Goal: Find specific page/section: Find specific page/section

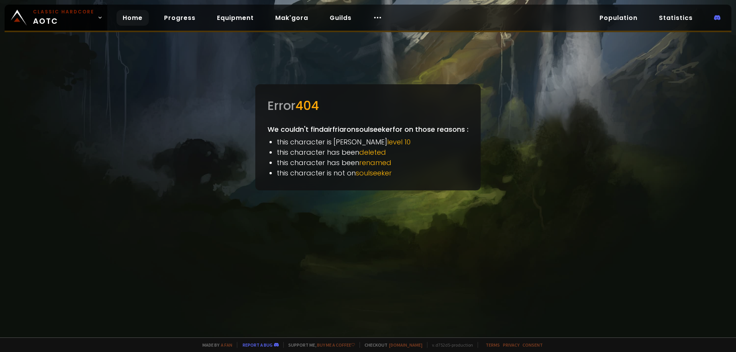
click at [126, 20] on link "Home" at bounding box center [132, 18] width 32 height 16
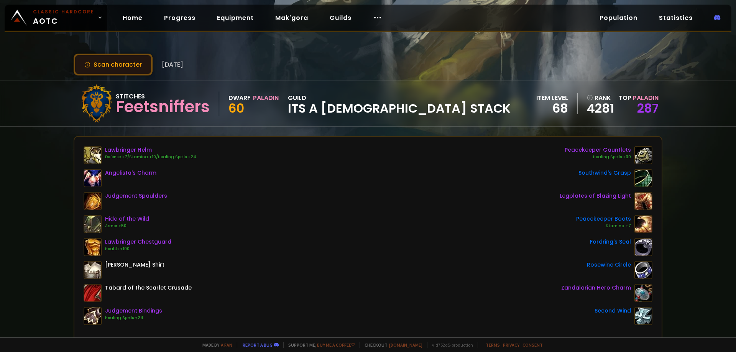
drag, startPoint x: 76, startPoint y: 77, endPoint x: 77, endPoint y: 67, distance: 9.6
click at [75, 74] on button "Scan character" at bounding box center [113, 65] width 79 height 22
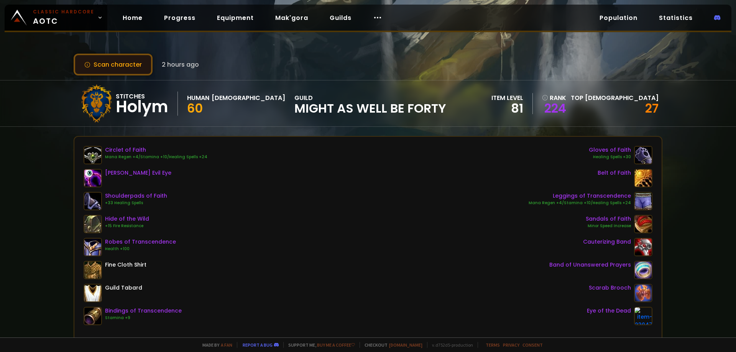
drag, startPoint x: 43, startPoint y: 132, endPoint x: 131, endPoint y: 56, distance: 116.5
click at [44, 128] on div "Scan character 2 hours ago Stitches Holym Human Priest 60 guild might as well b…" at bounding box center [368, 168] width 736 height 337
drag, startPoint x: 170, startPoint y: 106, endPoint x: 119, endPoint y: 107, distance: 51.0
click at [119, 107] on div "Stitches Holym" at bounding box center [147, 104] width 62 height 24
copy div "Holym"
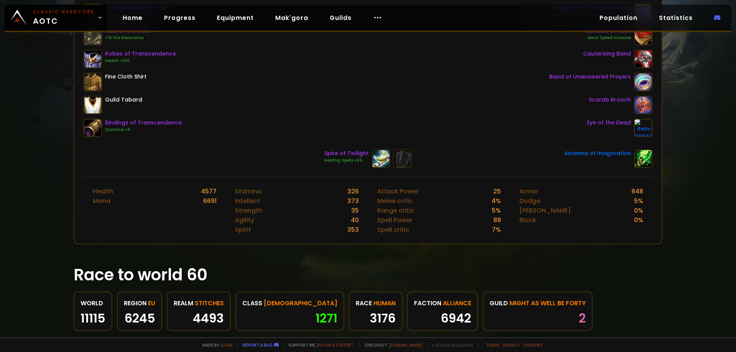
scroll to position [192, 0]
